Goal: Task Accomplishment & Management: Complete application form

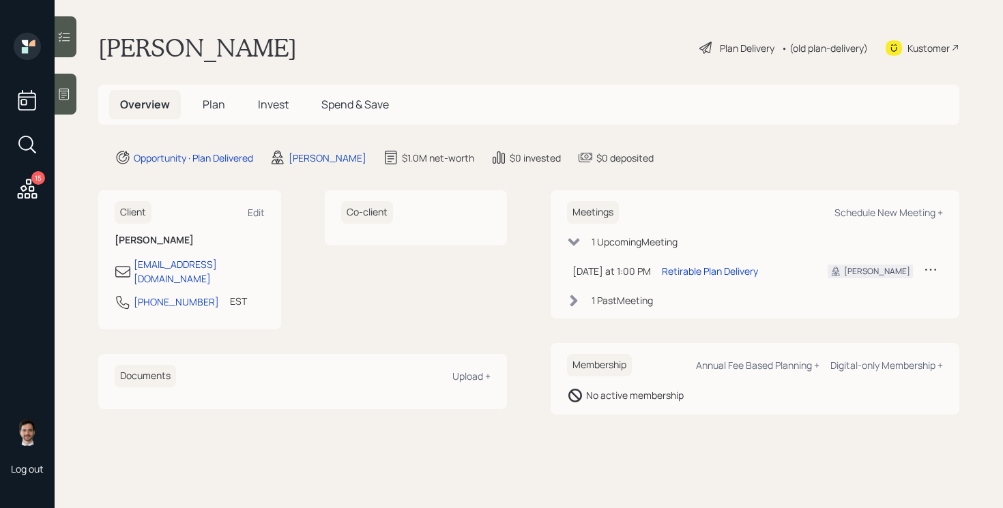
click at [740, 52] on div "Plan Delivery" at bounding box center [747, 48] width 55 height 14
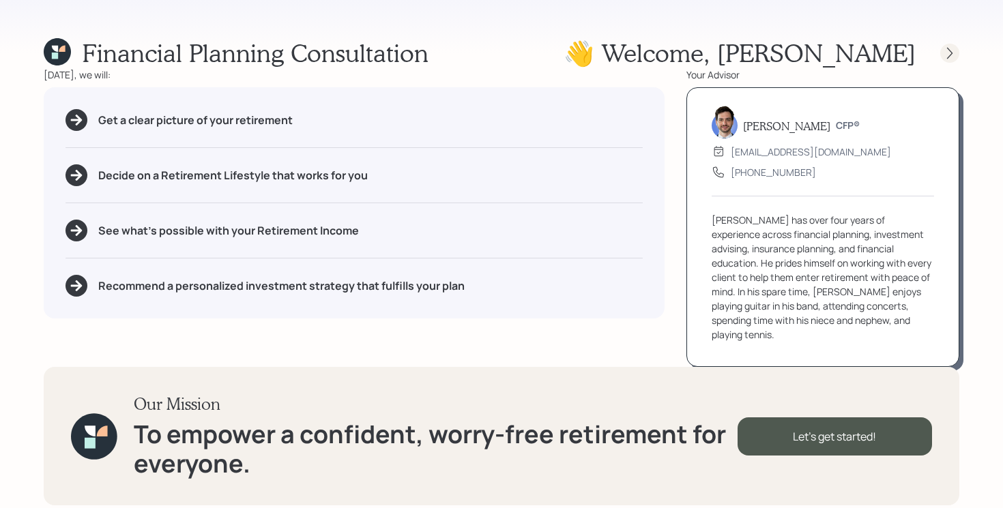
click at [952, 53] on icon at bounding box center [949, 53] width 5 height 12
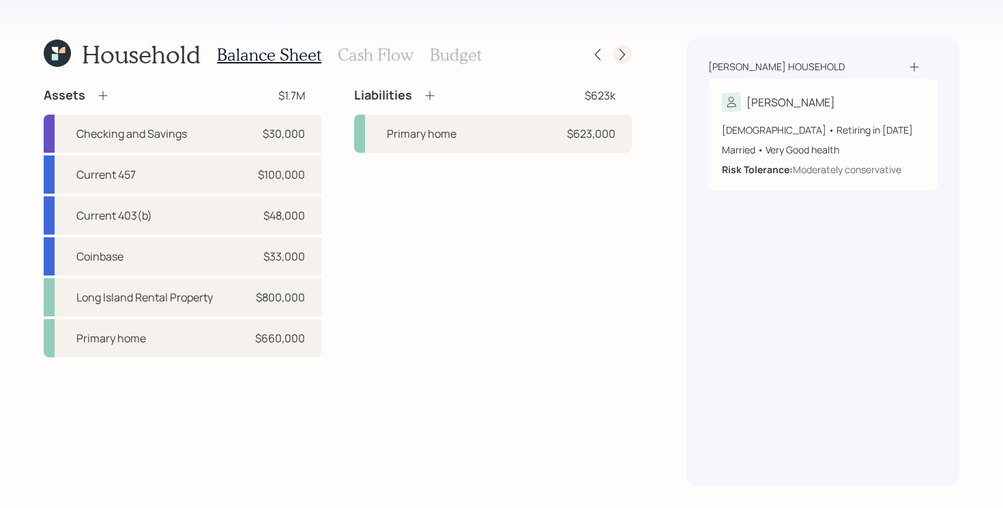
click at [621, 55] on icon at bounding box center [622, 55] width 14 height 14
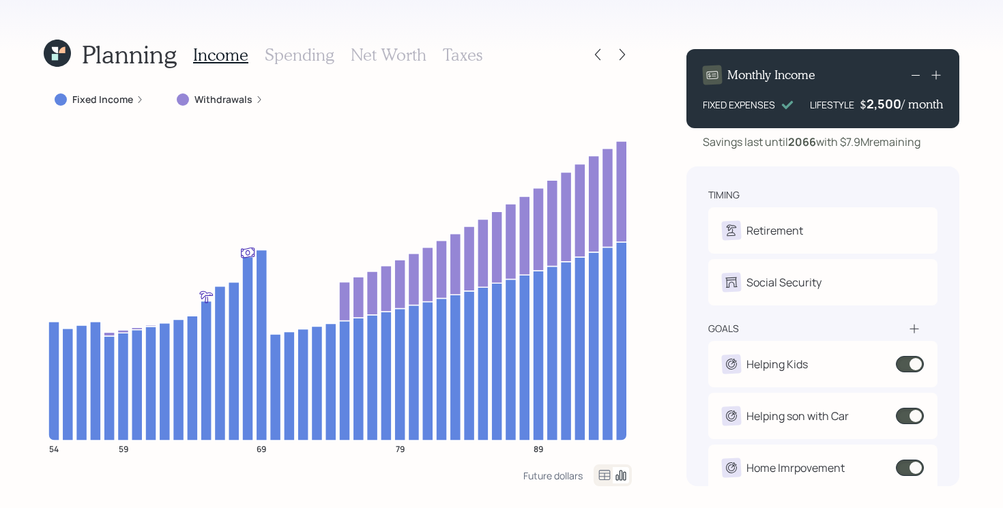
click at [621, 55] on icon at bounding box center [622, 55] width 14 height 14
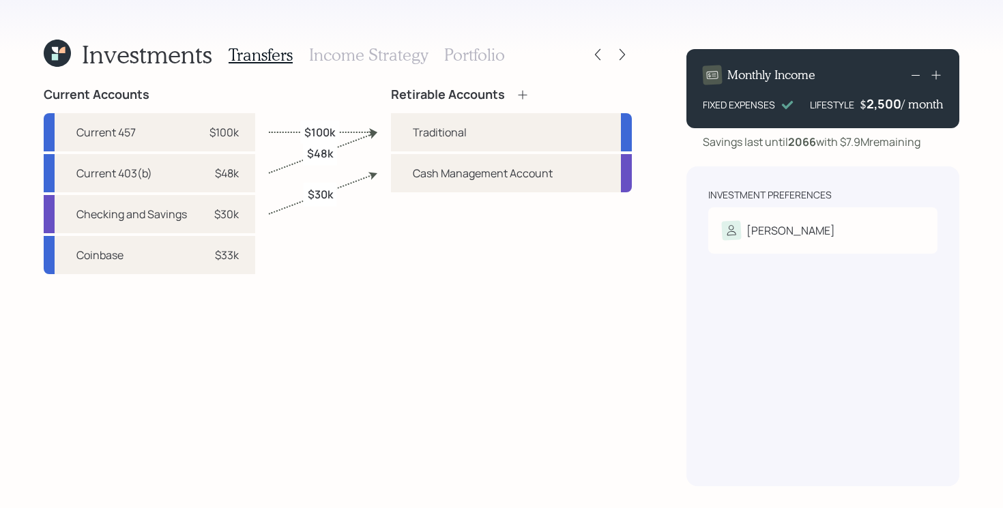
click at [471, 58] on h3 "Portfolio" at bounding box center [474, 55] width 61 height 20
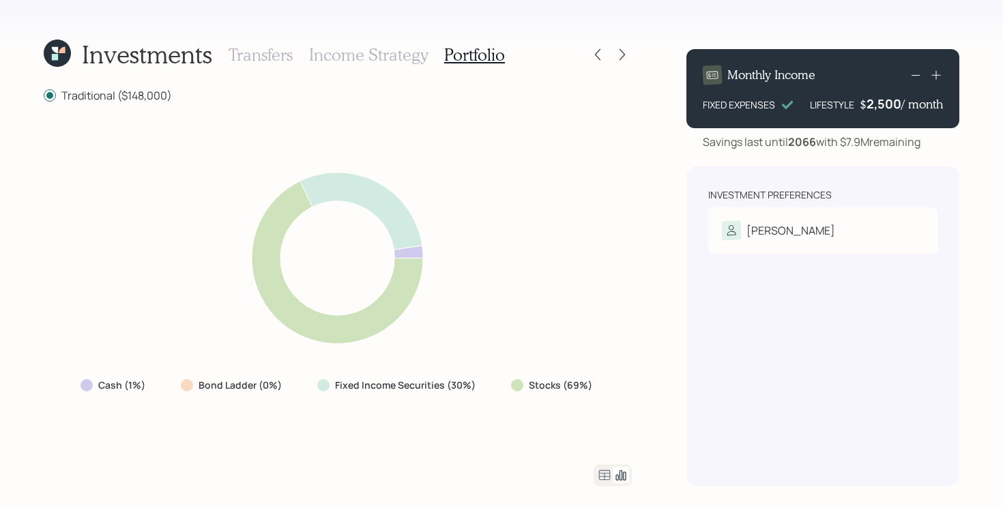
click at [608, 473] on icon at bounding box center [605, 475] width 12 height 10
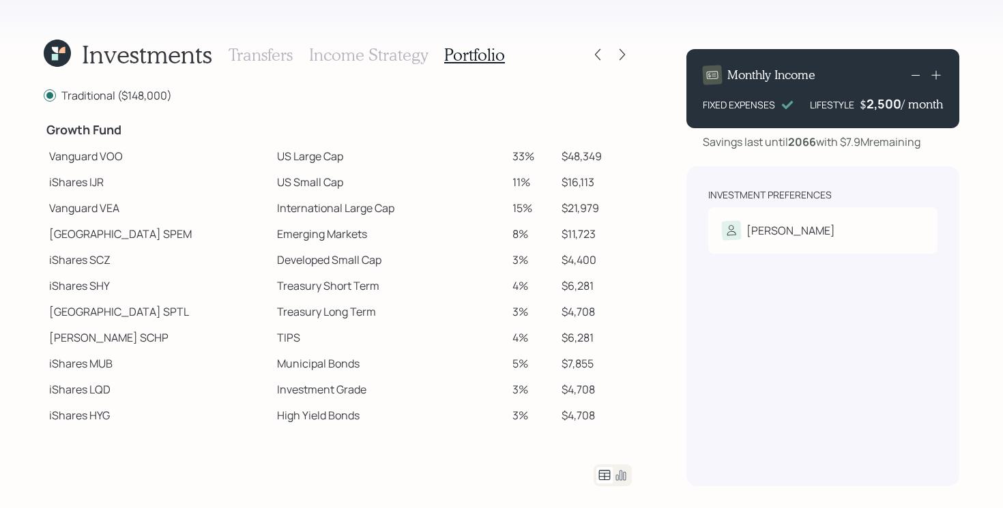
scroll to position [250, 0]
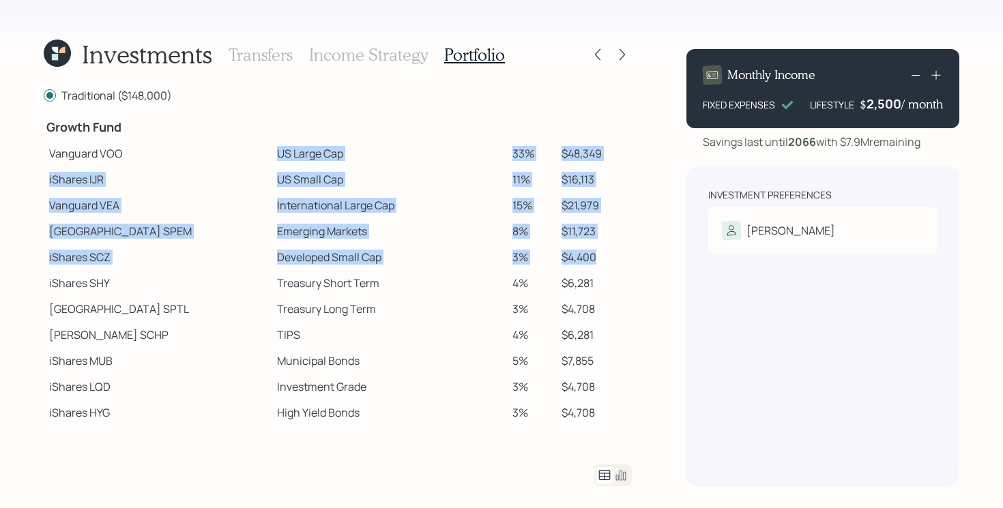
drag, startPoint x: 216, startPoint y: 158, endPoint x: 610, endPoint y: 263, distance: 407.2
click at [610, 263] on tbody "Spend Fund CASH Cash (Account Management) 1% $1,480 Stability Fund Invesco BSCP…" at bounding box center [338, 174] width 588 height 608
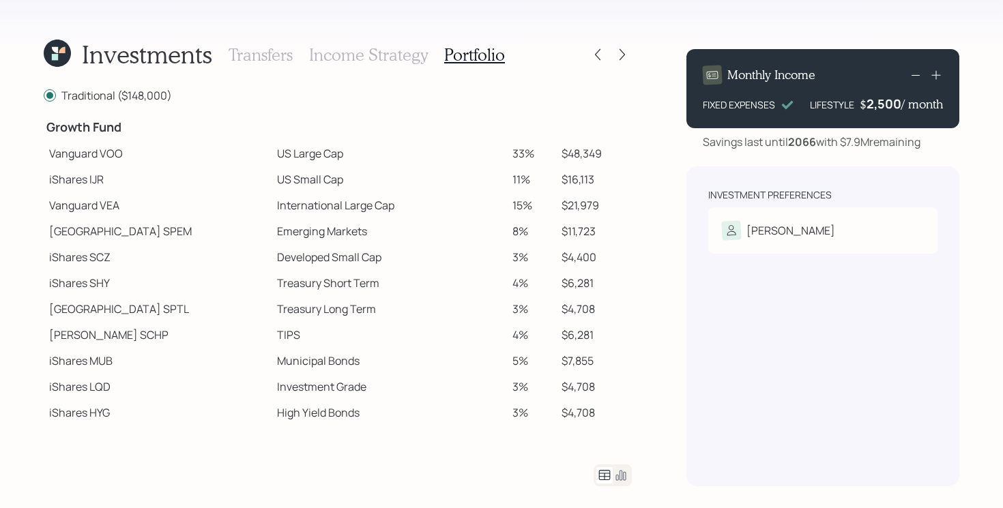
click at [664, 237] on div "Investments Transfers Income Strategy Portfolio Traditional ($148,000) Spend Fu…" at bounding box center [501, 254] width 1003 height 508
click at [821, 240] on div "Risk Tolerance: Moderately conservative" at bounding box center [823, 252] width 202 height 25
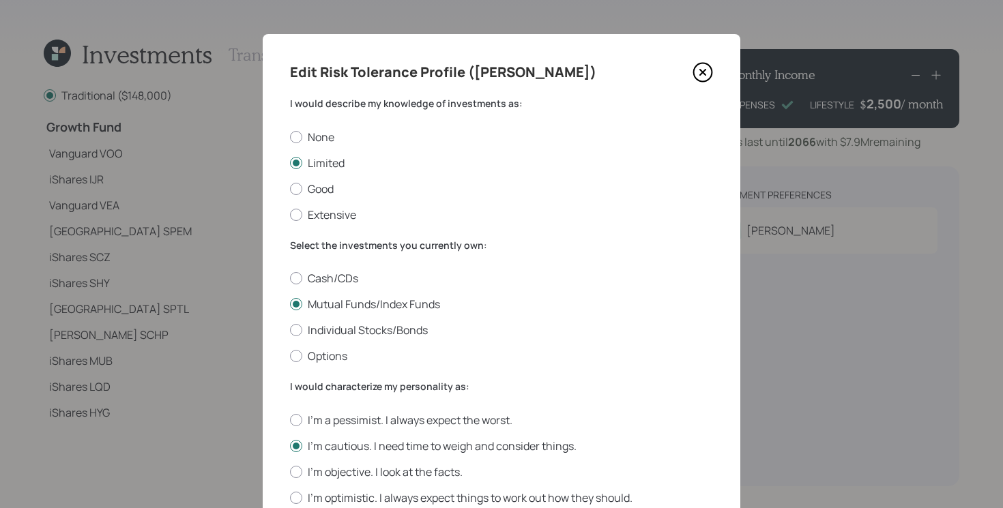
click at [696, 70] on icon at bounding box center [702, 72] width 20 height 20
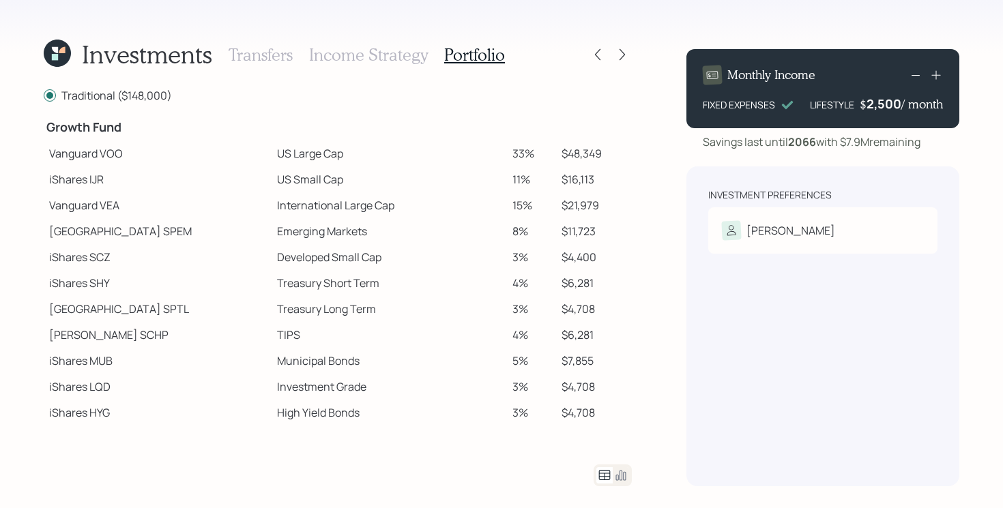
click at [621, 473] on icon at bounding box center [621, 476] width 10 height 10
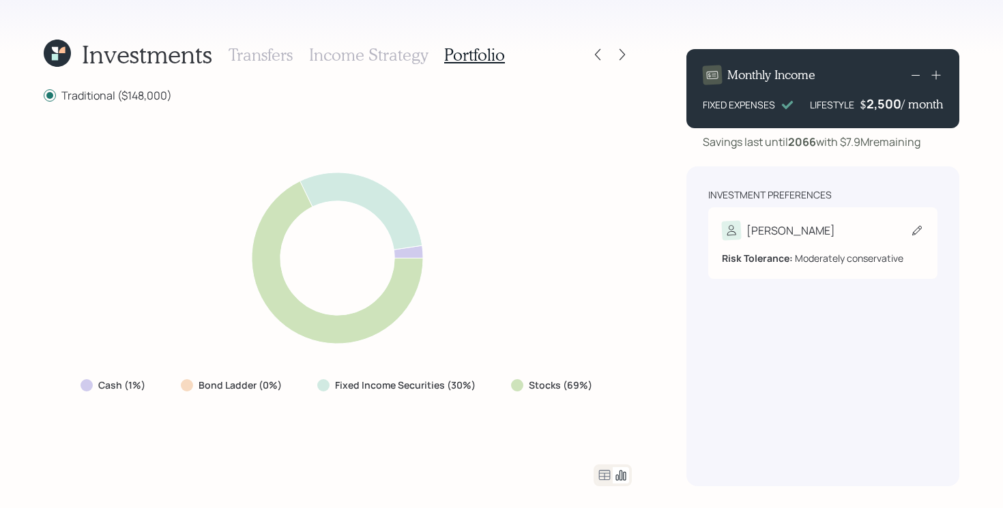
click at [785, 260] on b "Risk Tolerance:" at bounding box center [757, 258] width 71 height 13
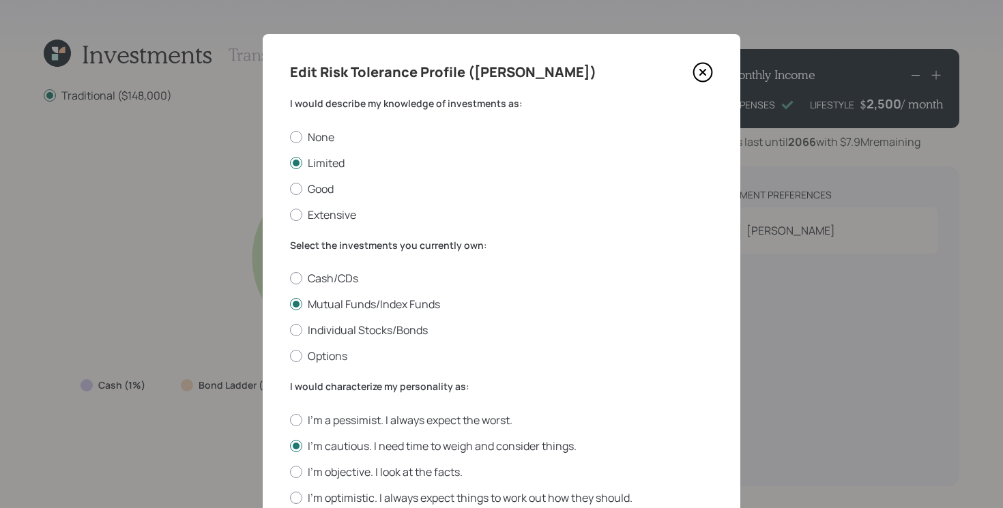
click at [703, 75] on icon at bounding box center [702, 72] width 20 height 20
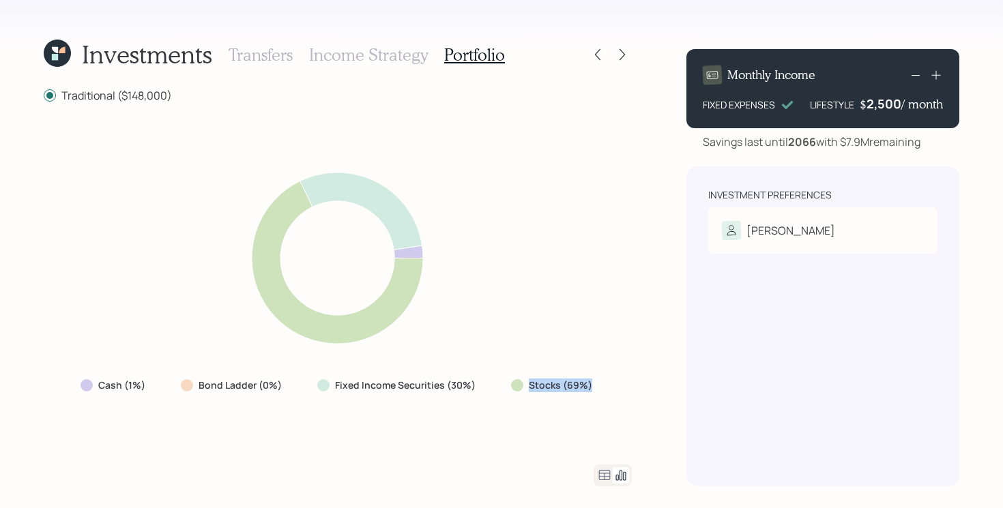
drag, startPoint x: 512, startPoint y: 383, endPoint x: 608, endPoint y: 383, distance: 96.2
click at [608, 383] on div "Cash (1%) Bond Ladder (0%) Fixed Income Securities (30%) Stocks (69%)" at bounding box center [338, 283] width 588 height 329
click at [488, 391] on div "Cash (1%) Bond Ladder (0%) Fixed Income Securities (30%) Stocks (69%)" at bounding box center [338, 385] width 536 height 25
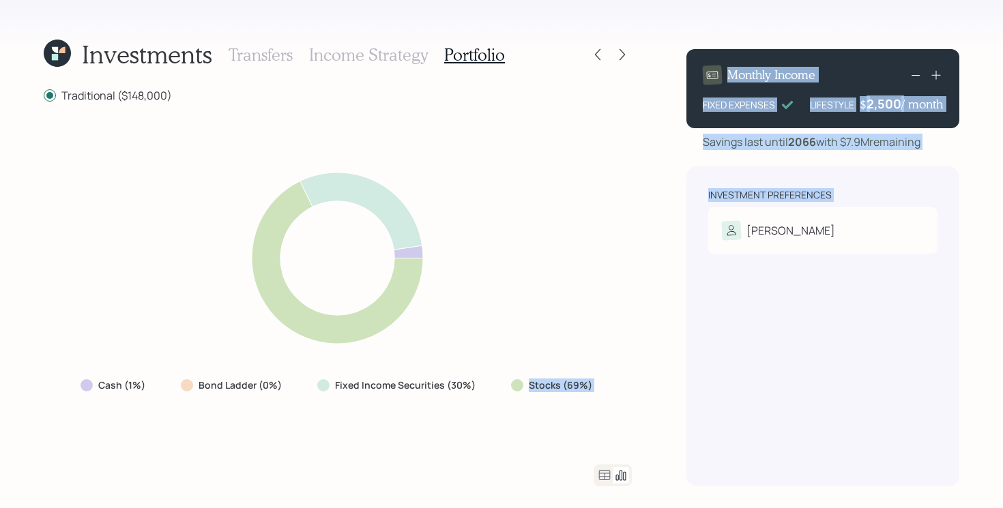
drag, startPoint x: 499, startPoint y: 389, endPoint x: 718, endPoint y: 389, distance: 219.6
click at [718, 389] on div "Investments Transfers Income Strategy Portfolio Traditional ($148,000) Cash (1%…" at bounding box center [501, 254] width 1003 height 508
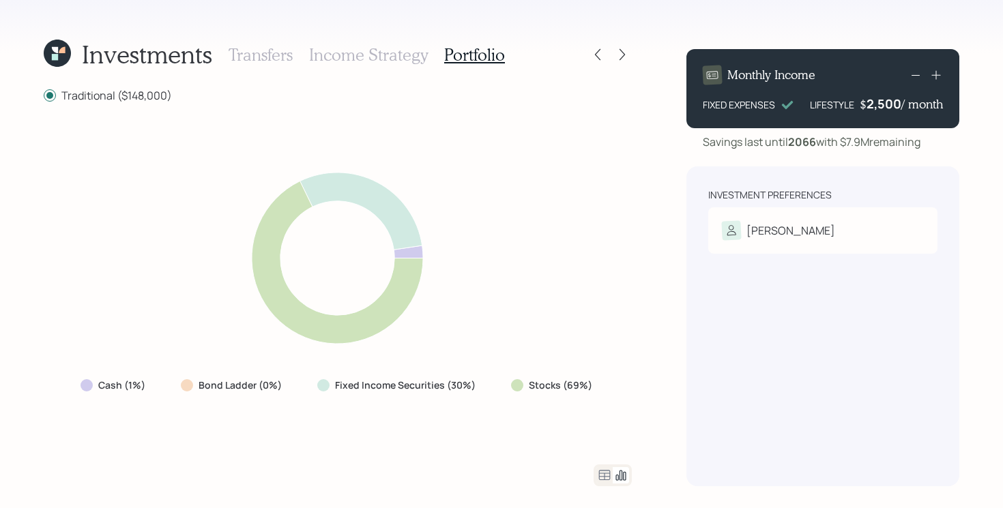
click at [630, 392] on div "Cash (1%) Bond Ladder (0%) Fixed Income Securities (30%) Stocks (69%)" at bounding box center [338, 283] width 588 height 329
click at [617, 405] on div "Cash (1%) Bond Ladder (0%) Fixed Income Securities (30%) Stocks (69%)" at bounding box center [338, 283] width 588 height 329
click at [59, 59] on icon at bounding box center [57, 53] width 27 height 27
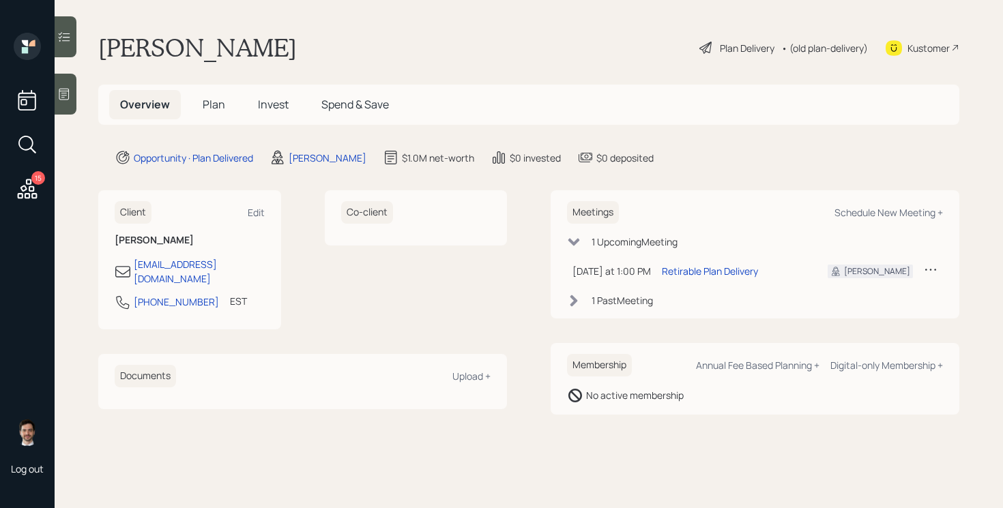
click at [221, 106] on span "Plan" at bounding box center [214, 104] width 23 height 15
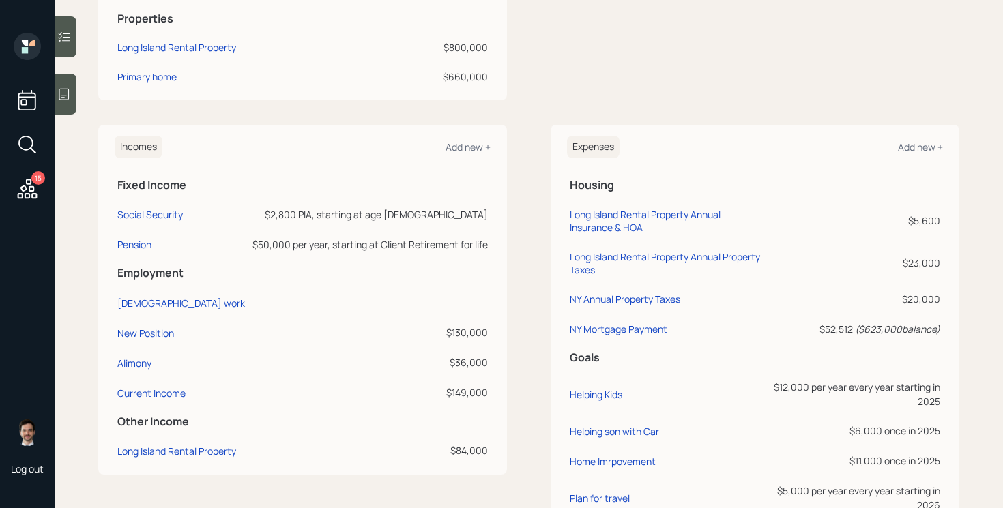
scroll to position [538, 0]
click at [164, 334] on div "New Position" at bounding box center [145, 331] width 57 height 13
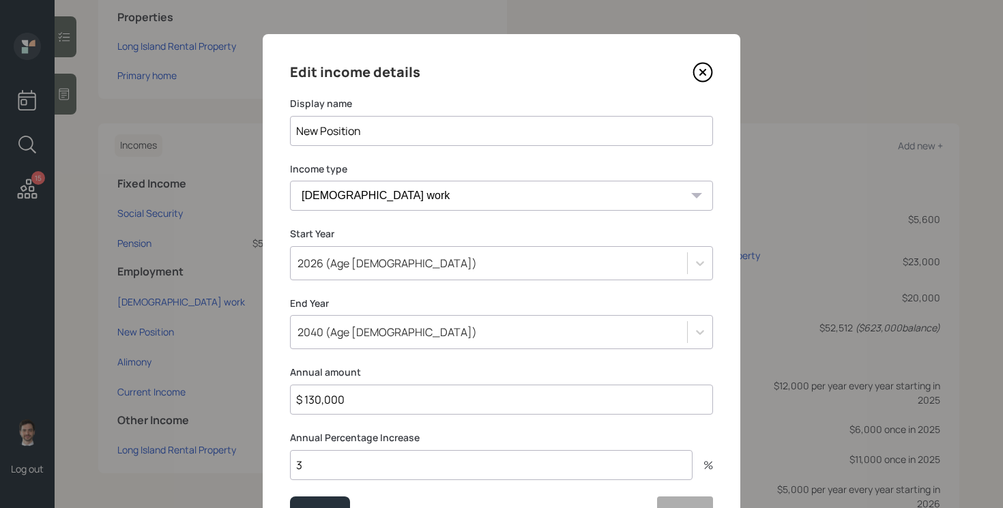
click at [371, 396] on input "$ 130,000" at bounding box center [501, 400] width 423 height 30
type input "$ 133,400"
click at [290, 497] on button "Save" at bounding box center [320, 513] width 60 height 33
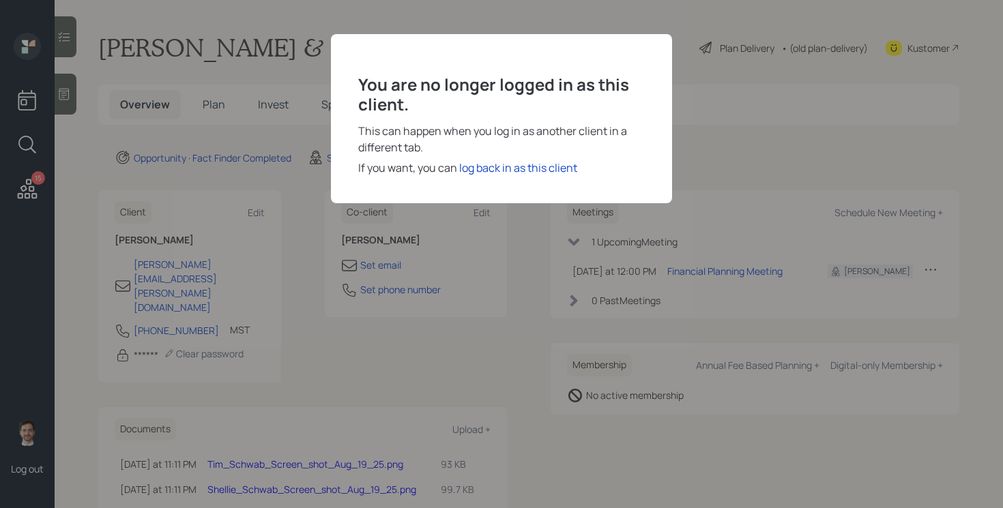
scroll to position [46, 0]
